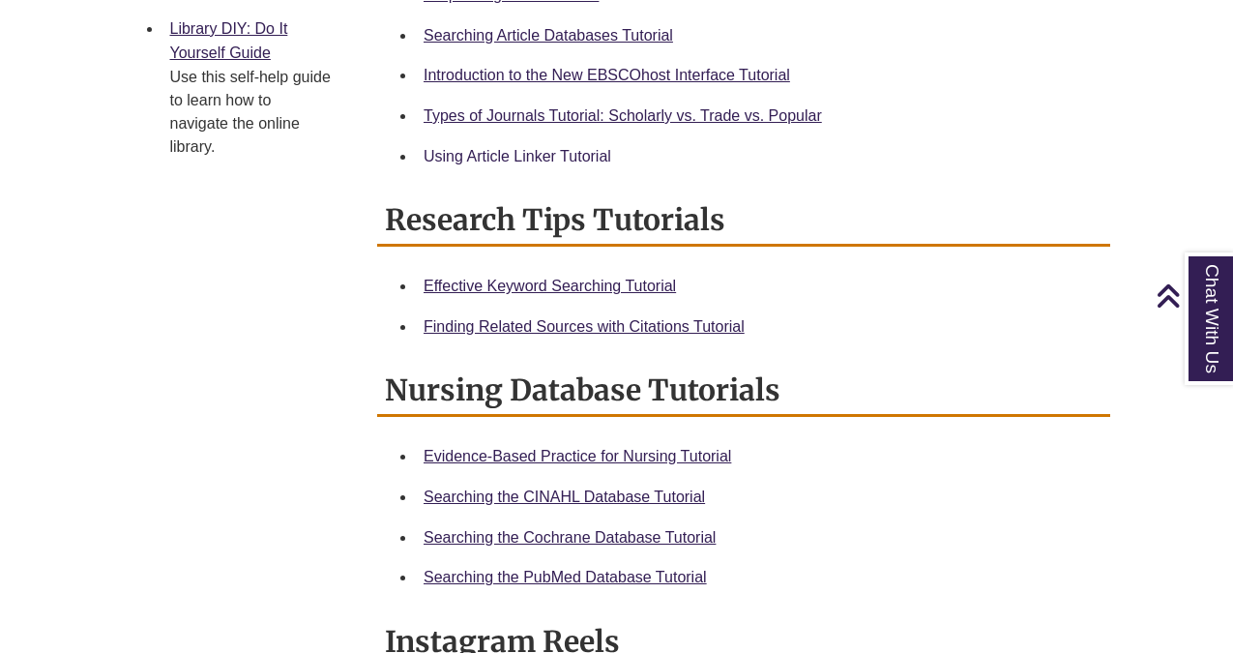
scroll to position [919, 0]
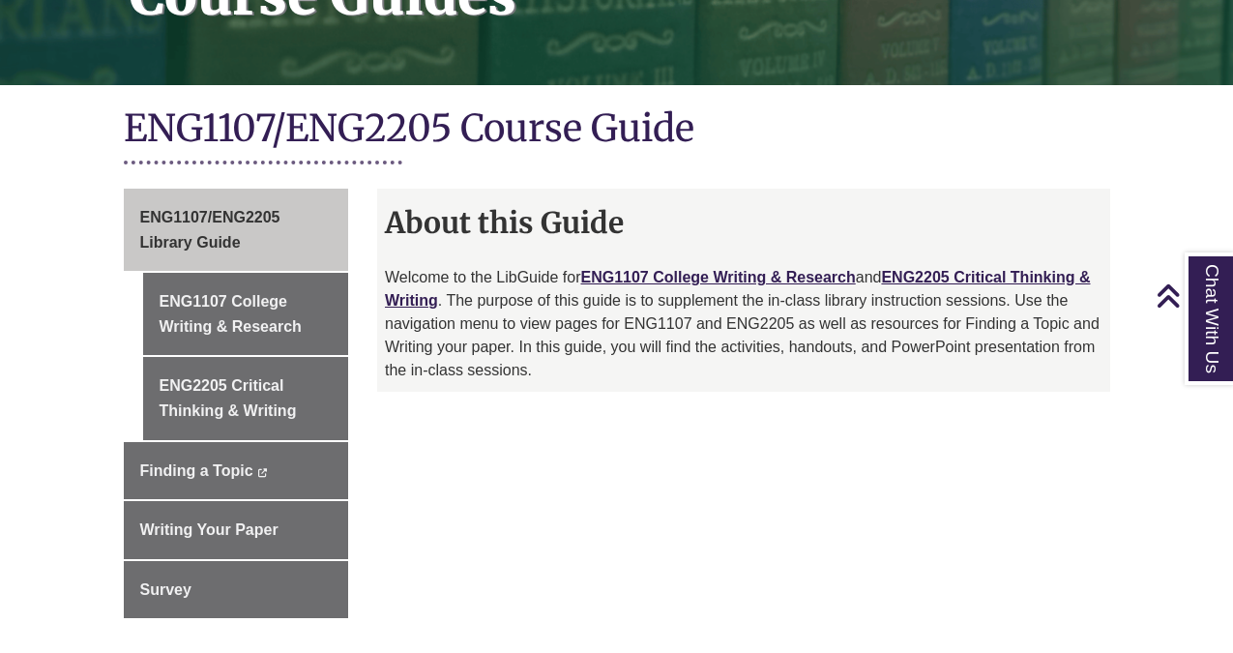
scroll to position [379, 0]
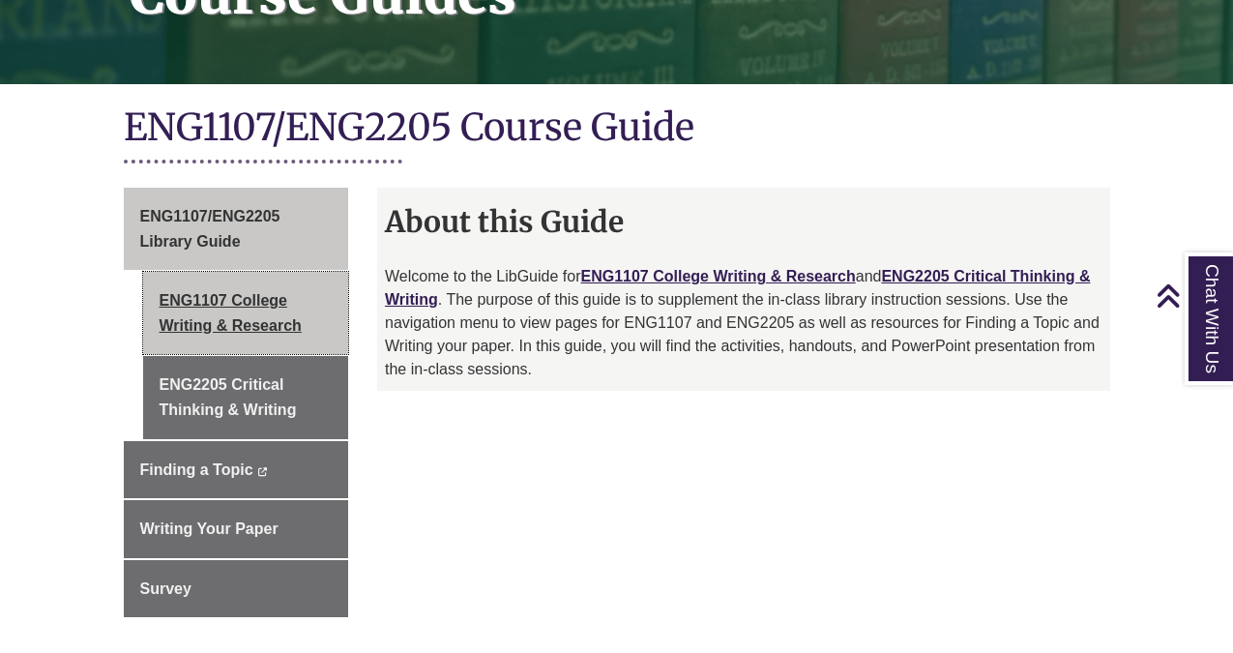
click at [235, 319] on link "ENG1107 College Writing & Research" at bounding box center [246, 313] width 206 height 82
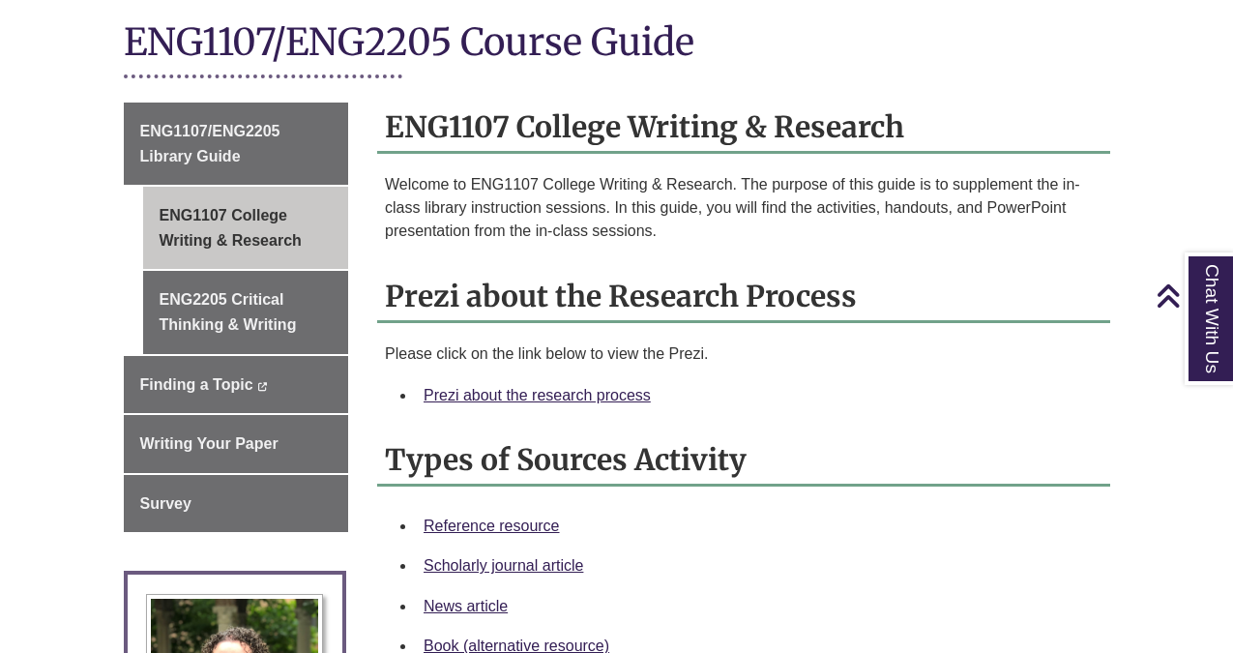
scroll to position [461, 0]
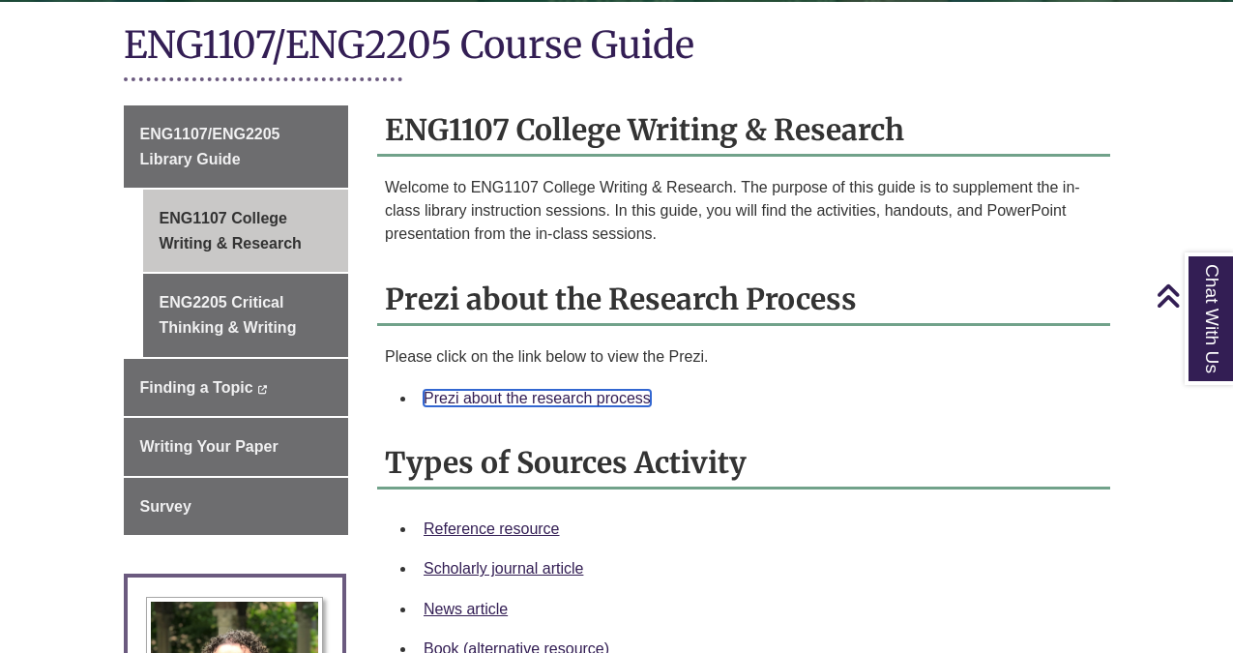
click at [568, 390] on link "Prezi about the research process" at bounding box center [537, 398] width 227 height 16
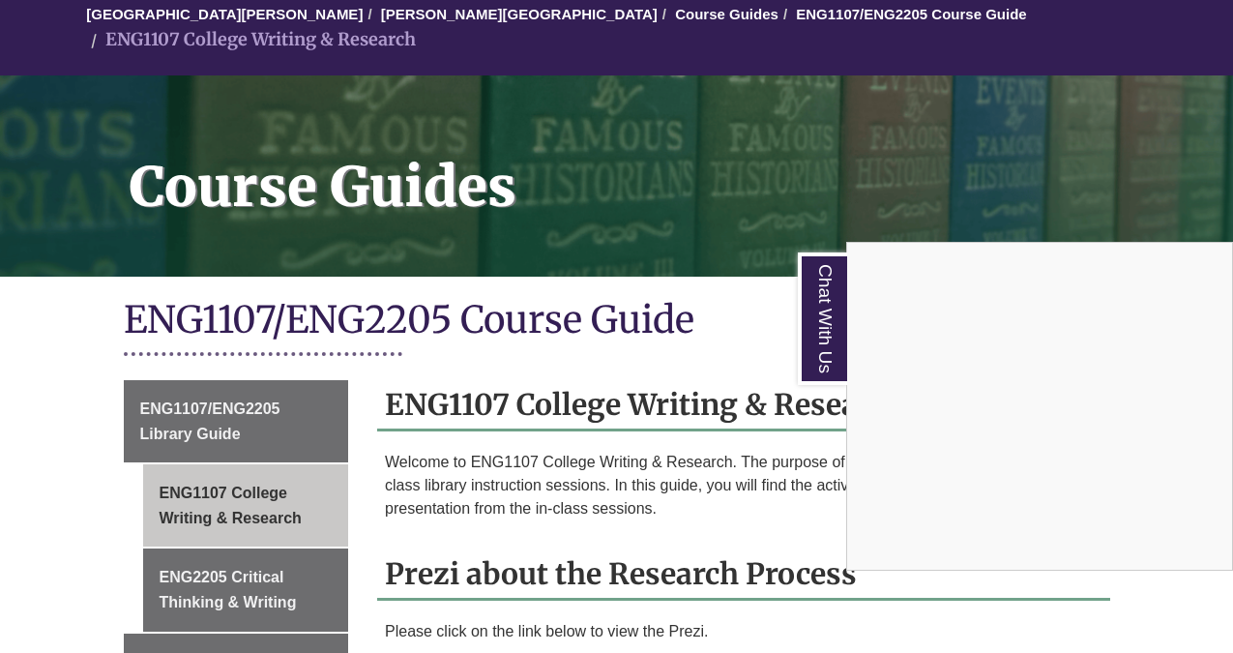
scroll to position [0, 0]
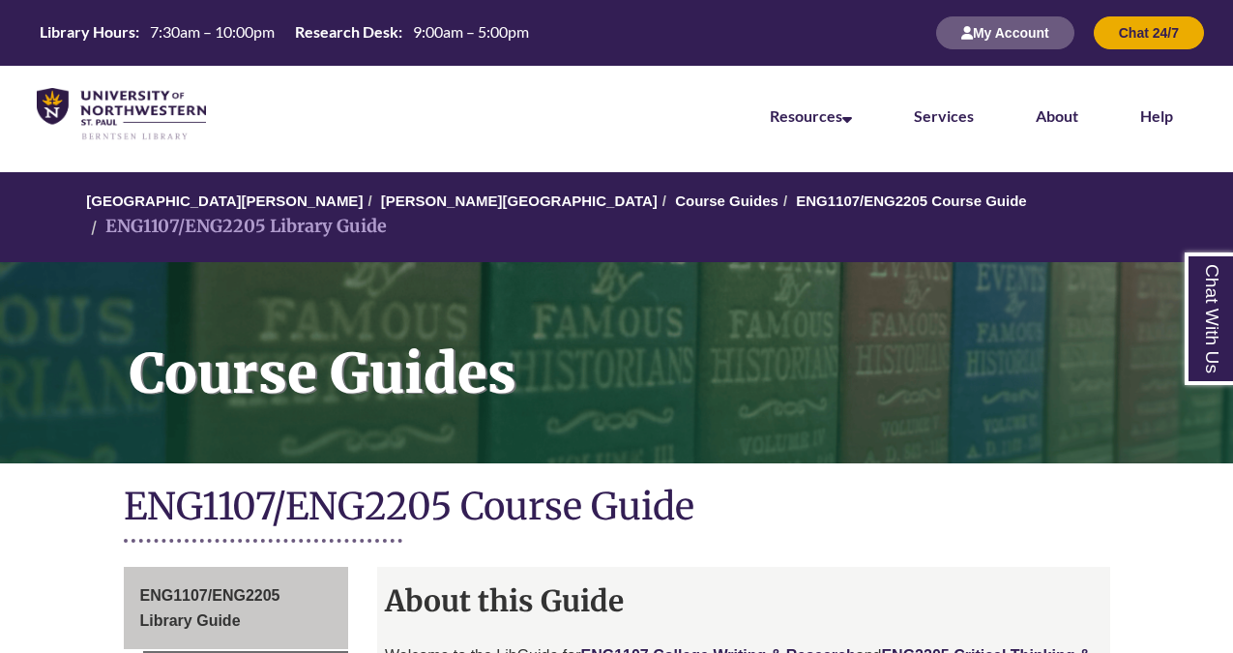
scroll to position [302, 0]
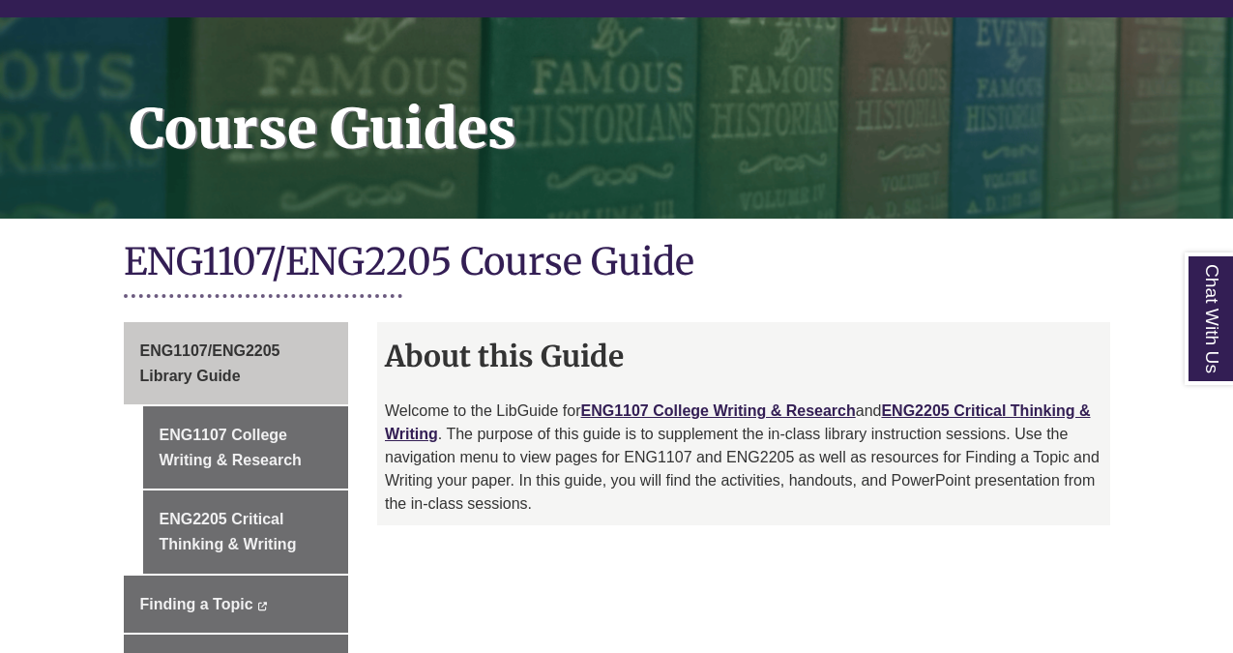
scroll to position [347, 0]
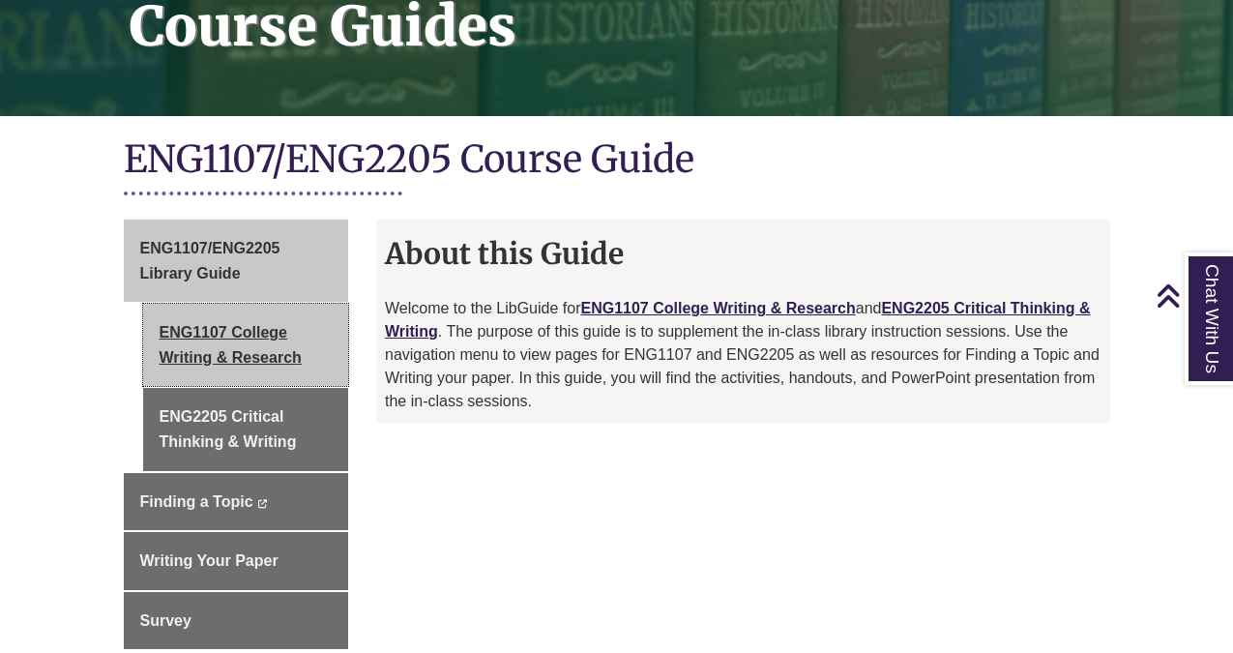
click at [258, 304] on link "ENG1107 College Writing & Research" at bounding box center [246, 345] width 206 height 82
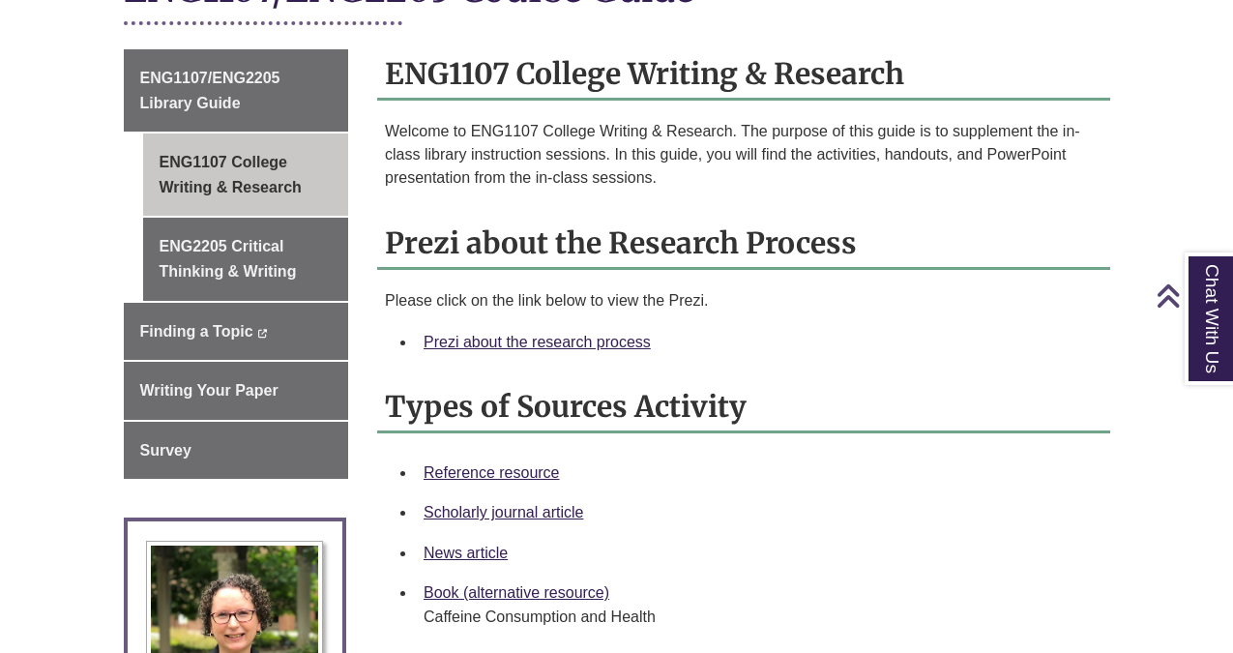
scroll to position [517, 0]
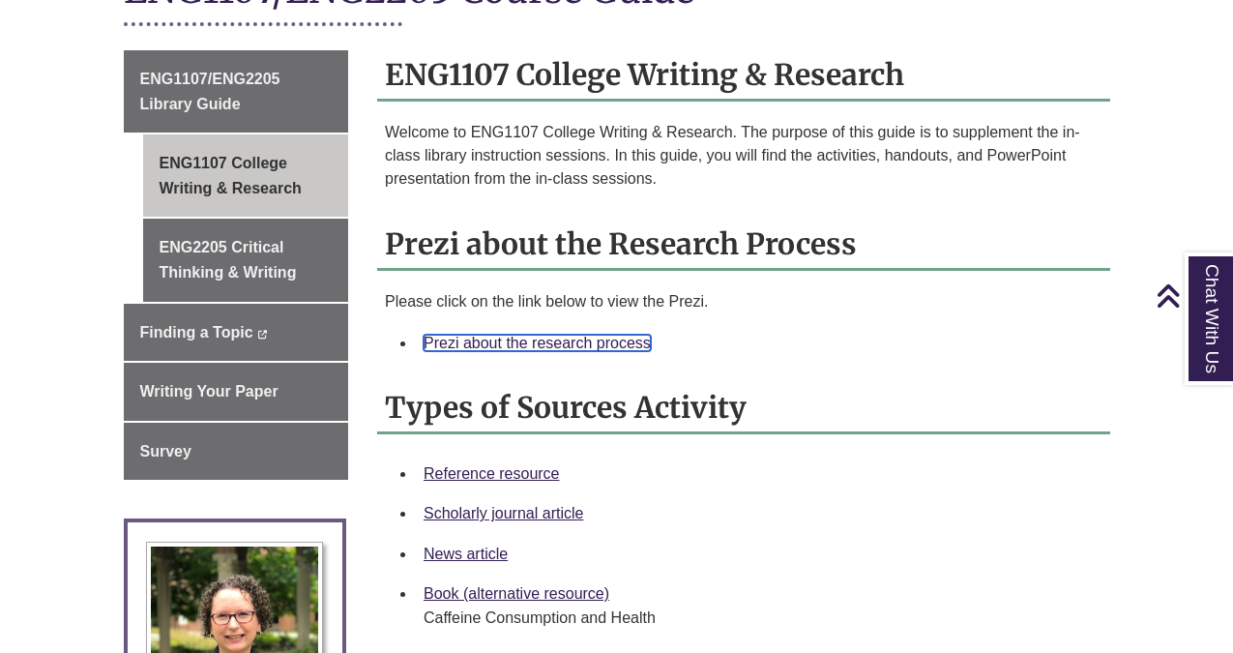
click at [604, 335] on link "Prezi about the research process" at bounding box center [537, 343] width 227 height 16
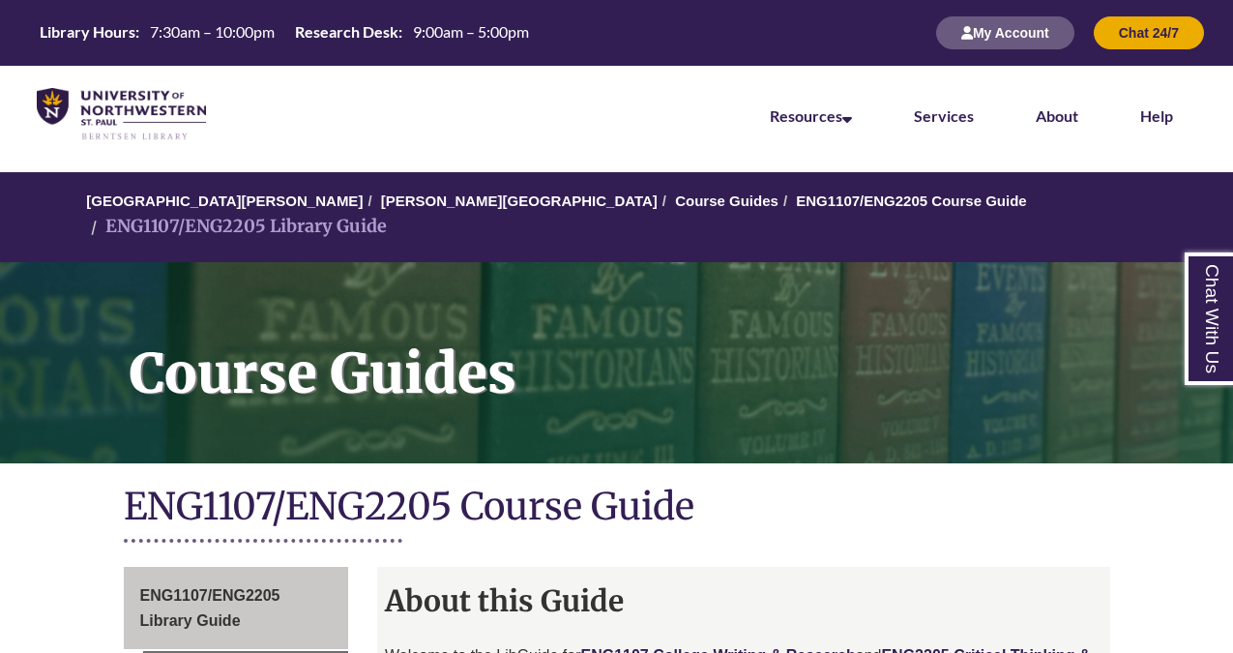
scroll to position [270, 0]
